Goal: Find specific page/section: Find specific page/section

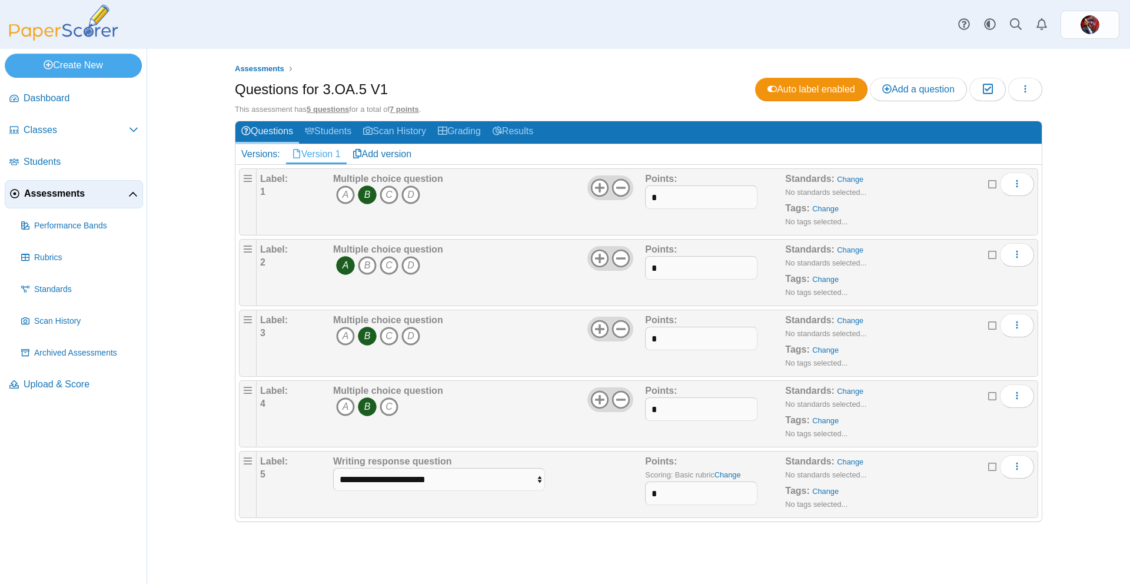
click at [64, 197] on span "Assessments" at bounding box center [76, 193] width 104 height 13
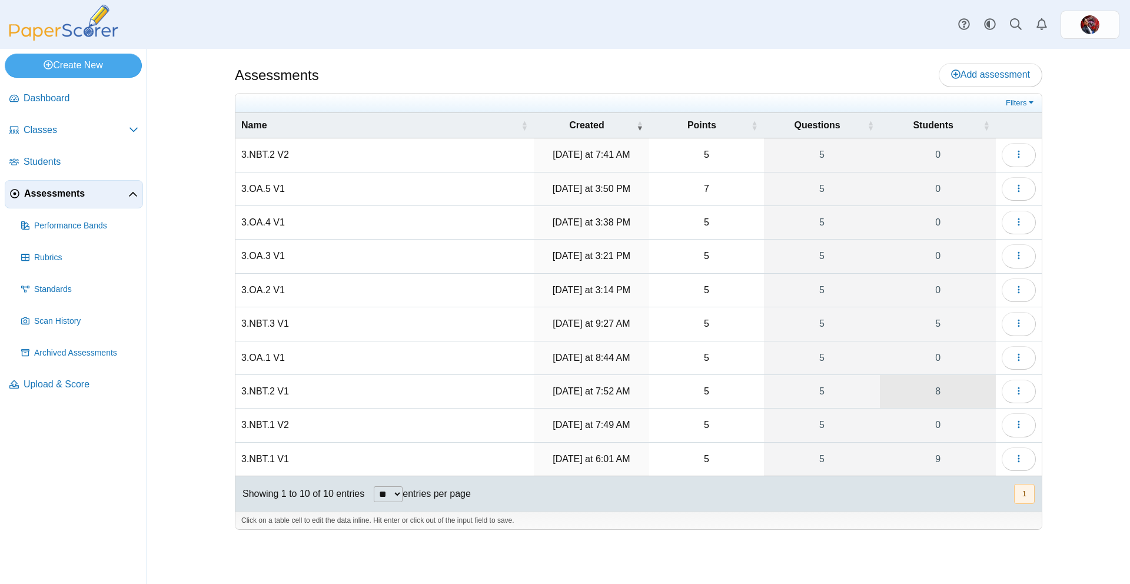
click at [930, 393] on link "8" at bounding box center [938, 391] width 116 height 33
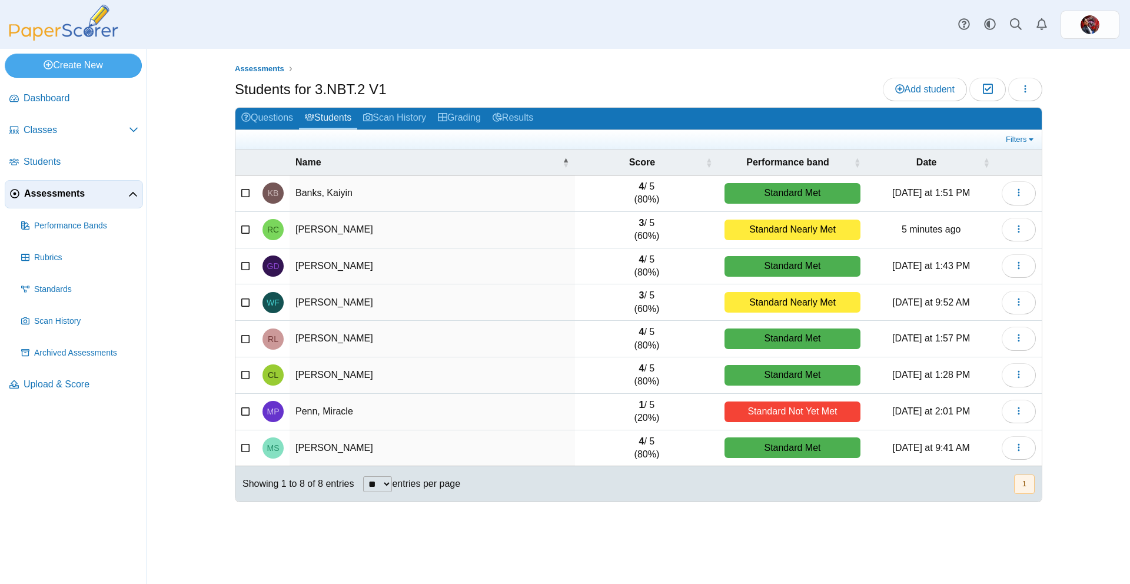
click at [74, 192] on span "Assessments" at bounding box center [76, 193] width 104 height 13
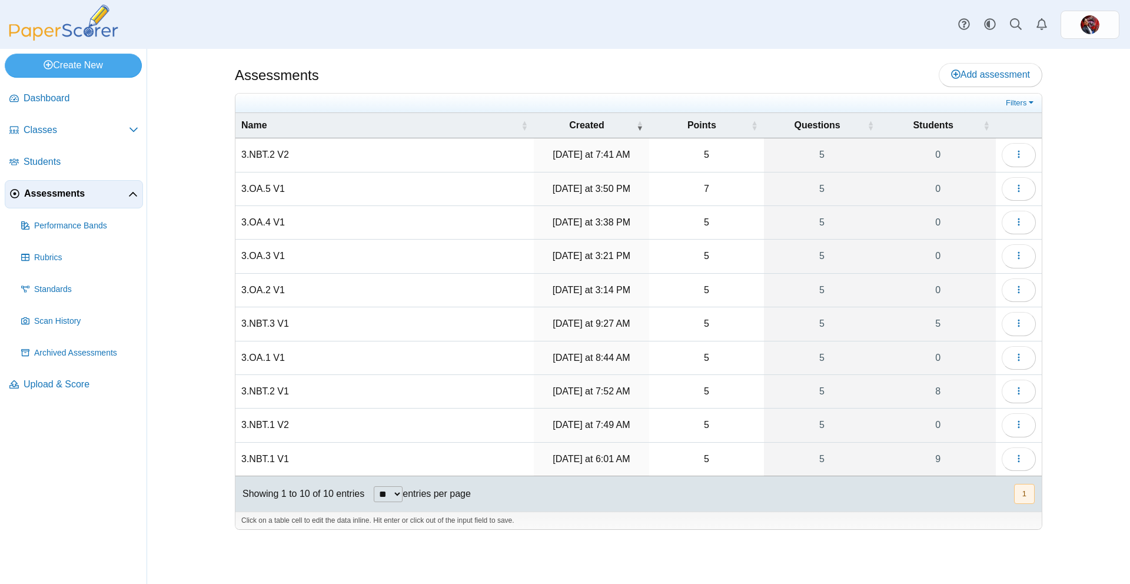
click at [81, 191] on span "Assessments" at bounding box center [76, 193] width 104 height 13
click at [961, 398] on link "8" at bounding box center [938, 391] width 116 height 33
